Goal: Task Accomplishment & Management: Manage account settings

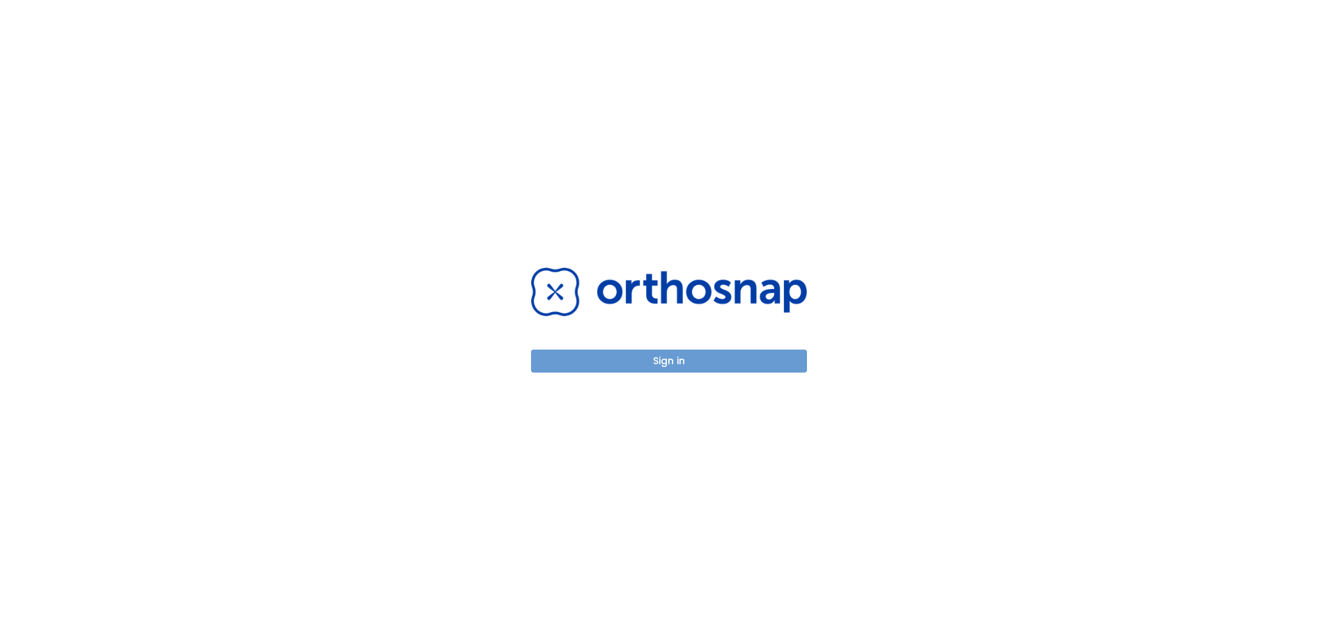
click at [637, 361] on button "Sign in" at bounding box center [669, 361] width 276 height 23
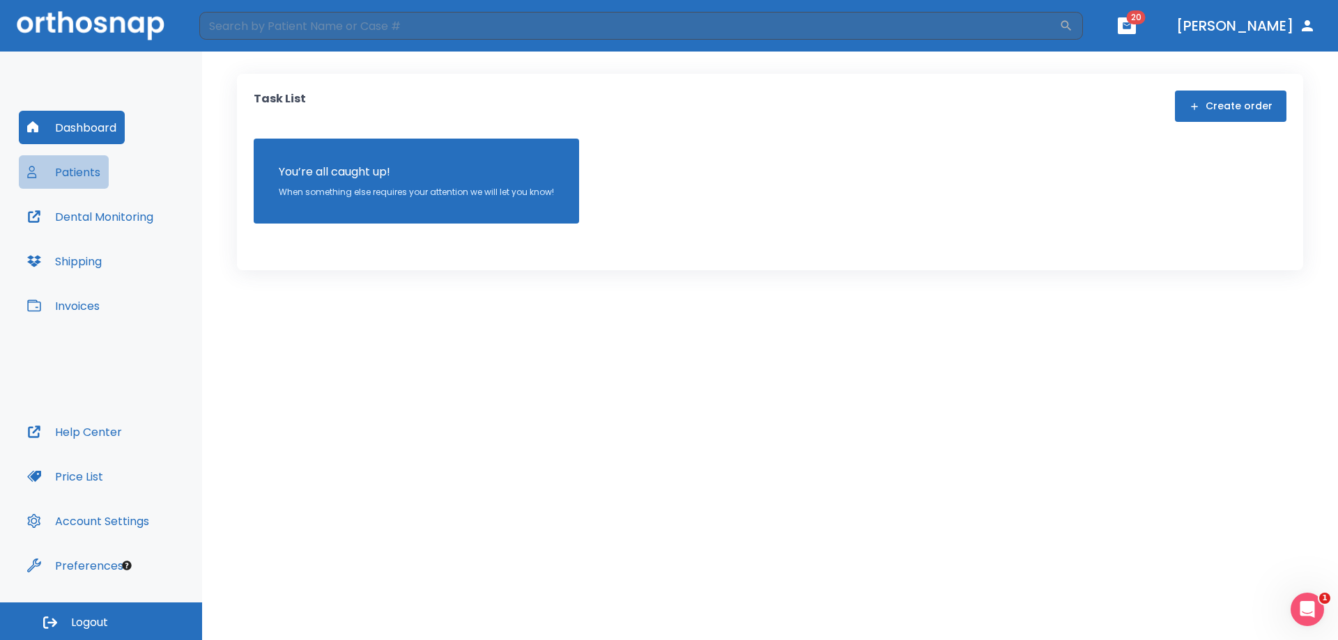
click at [76, 176] on button "Patients" at bounding box center [64, 171] width 90 height 33
